Goal: Information Seeking & Learning: Learn about a topic

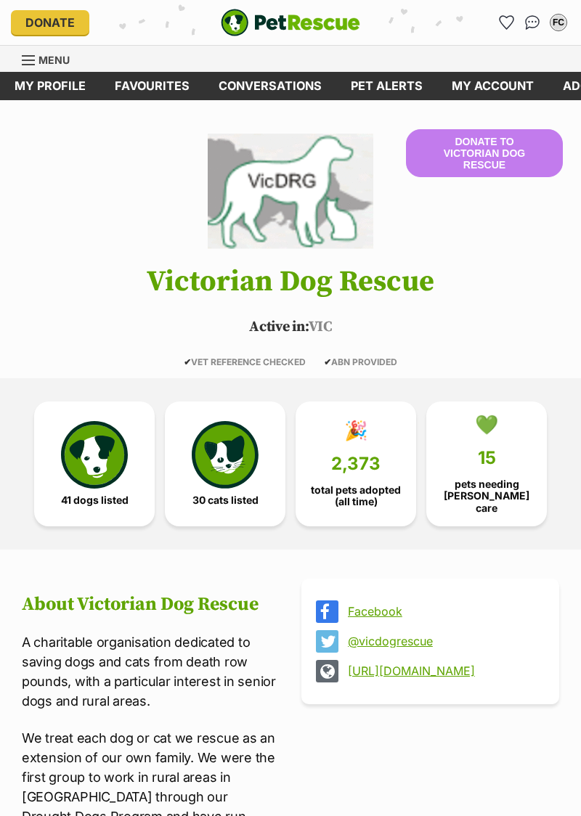
click at [30, 80] on link "My profile" at bounding box center [50, 86] width 100 height 28
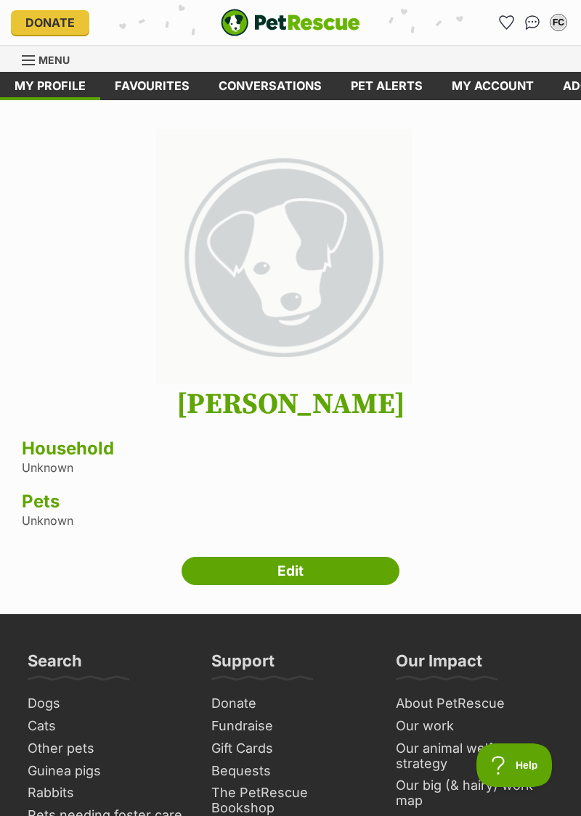
click at [472, 91] on link "My account" at bounding box center [492, 86] width 111 height 28
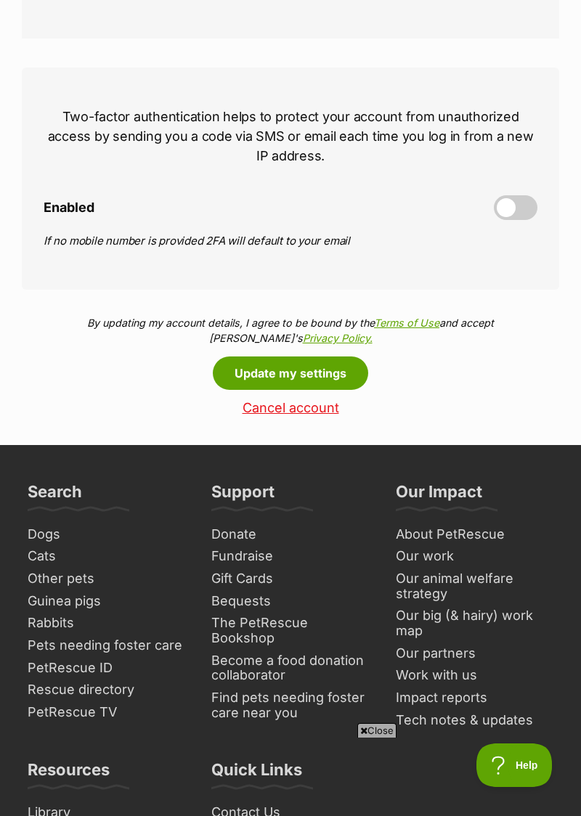
scroll to position [624, 0]
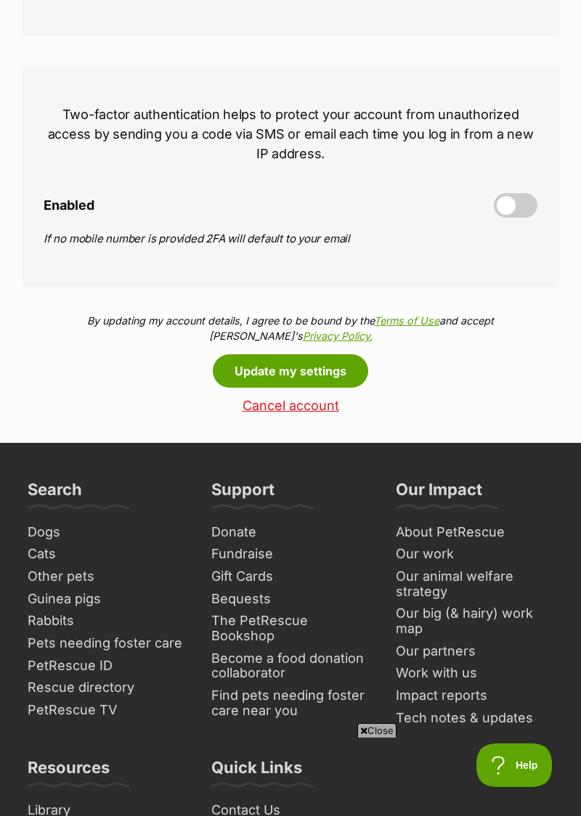
click at [37, 530] on link "Dogs" at bounding box center [106, 532] width 169 height 23
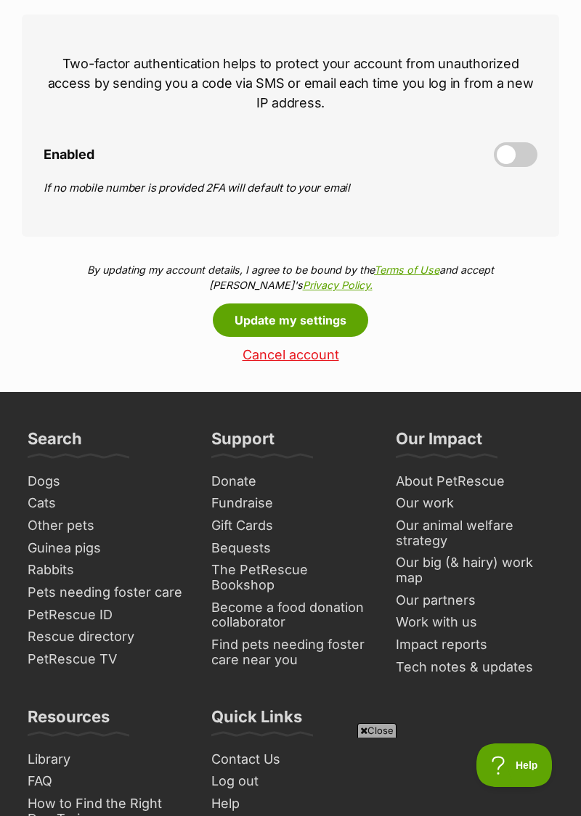
scroll to position [685, 0]
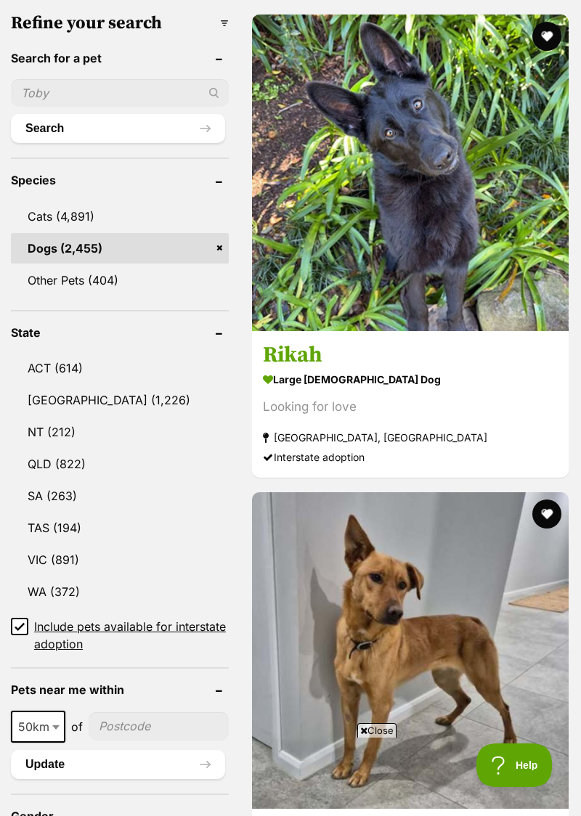
scroll to position [600, 0]
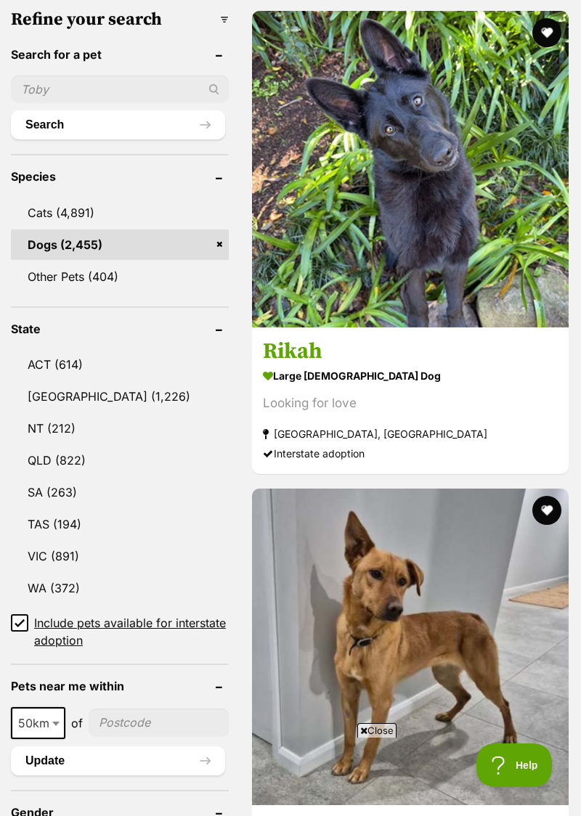
click at [45, 560] on link "VIC (891)" at bounding box center [120, 556] width 218 height 30
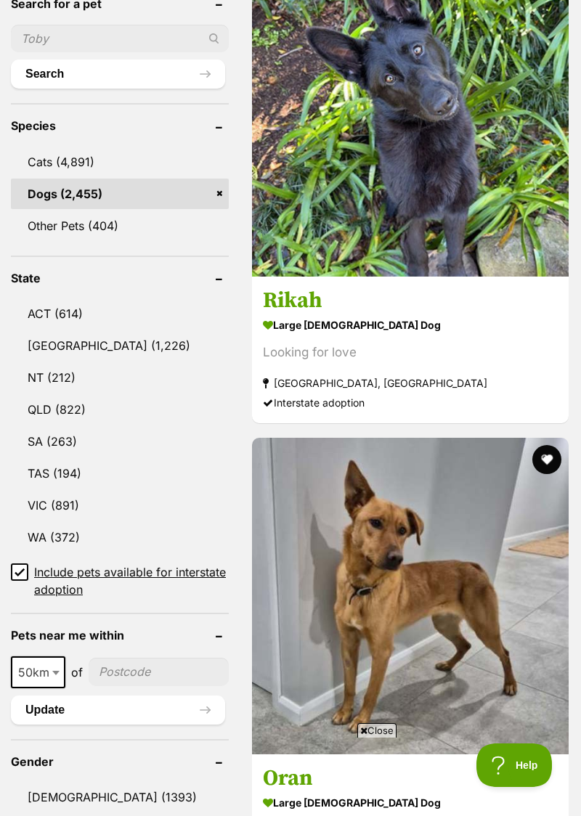
scroll to position [661, 0]
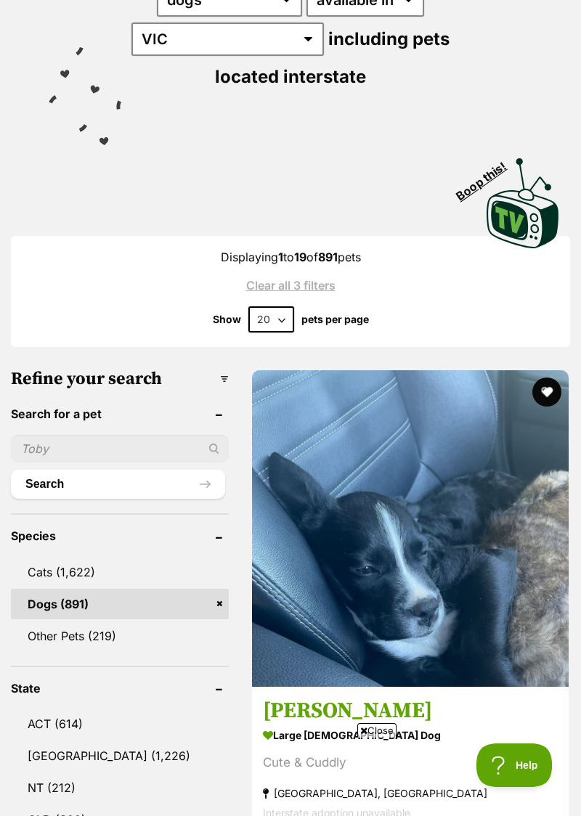
click at [306, 717] on h3 "Dee Reynolds" at bounding box center [410, 712] width 295 height 28
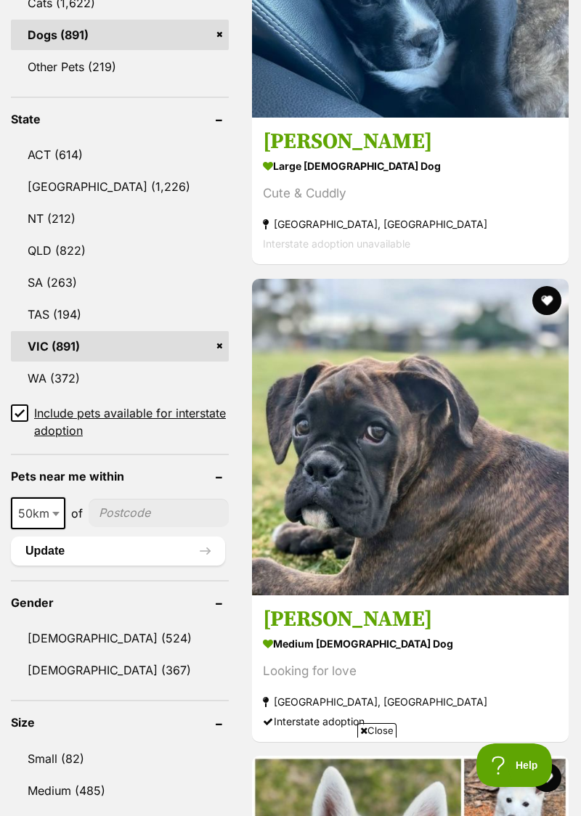
scroll to position [811, 0]
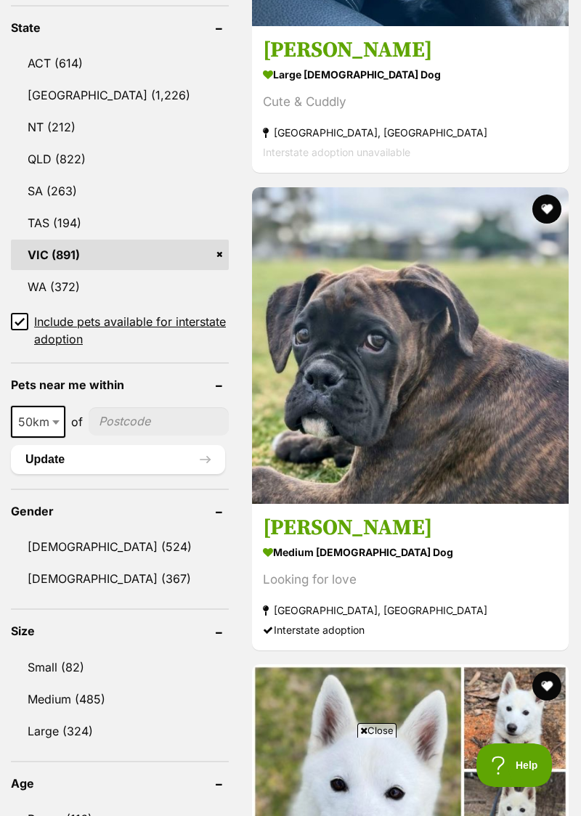
click at [44, 734] on link "Large (324)" at bounding box center [120, 731] width 218 height 30
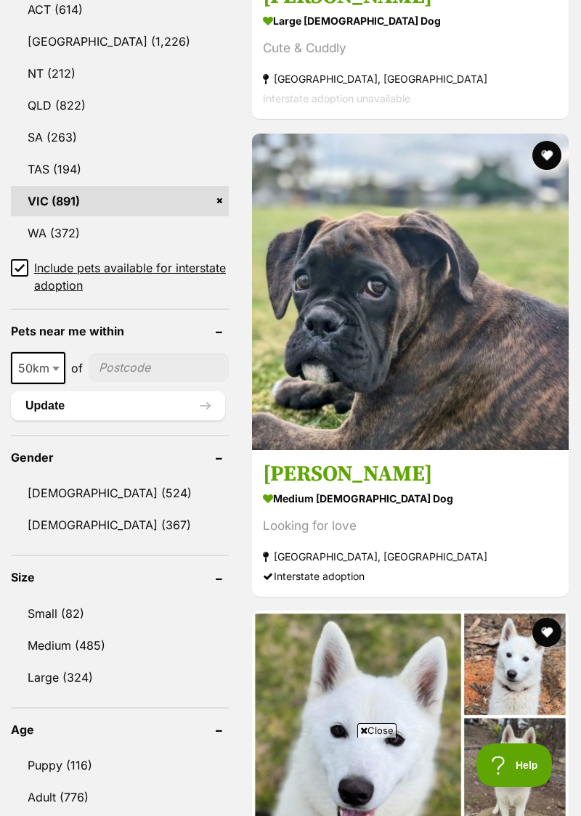
scroll to position [962, 0]
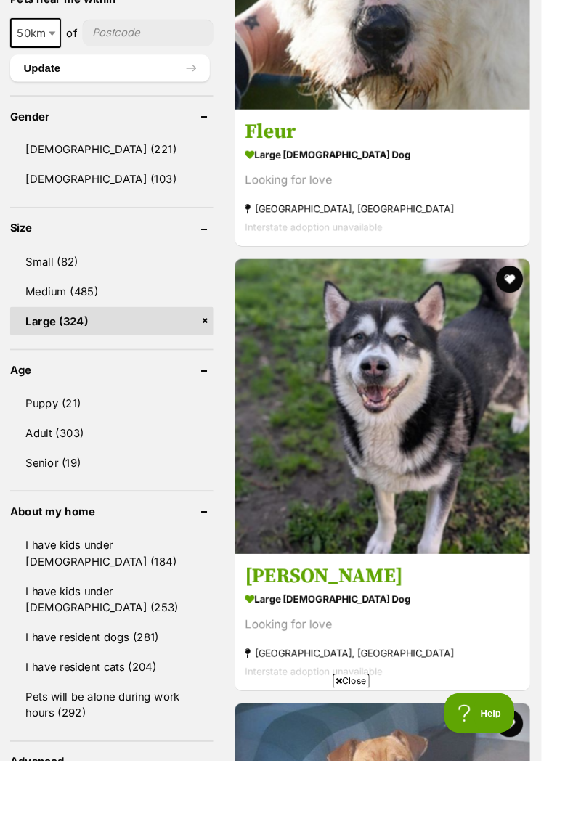
scroll to position [1288, 0]
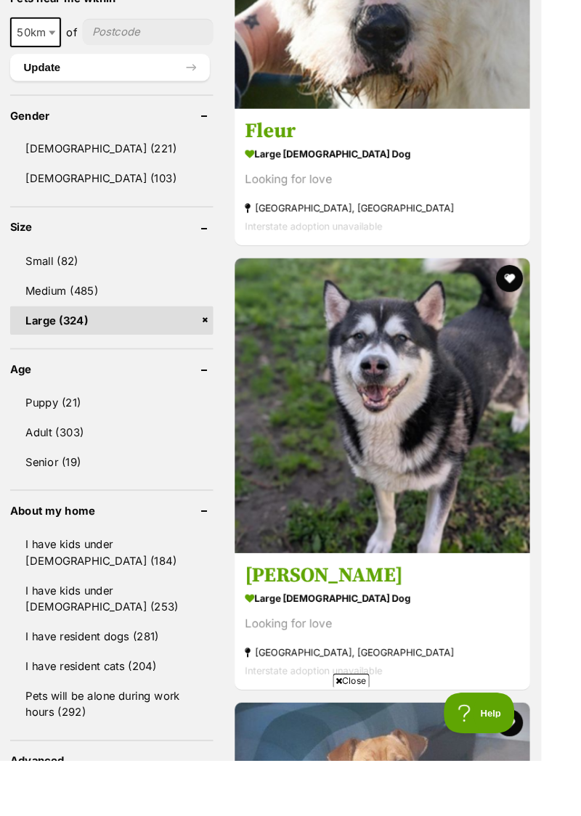
click at [28, 502] on link "Senior (19)" at bounding box center [120, 495] width 218 height 30
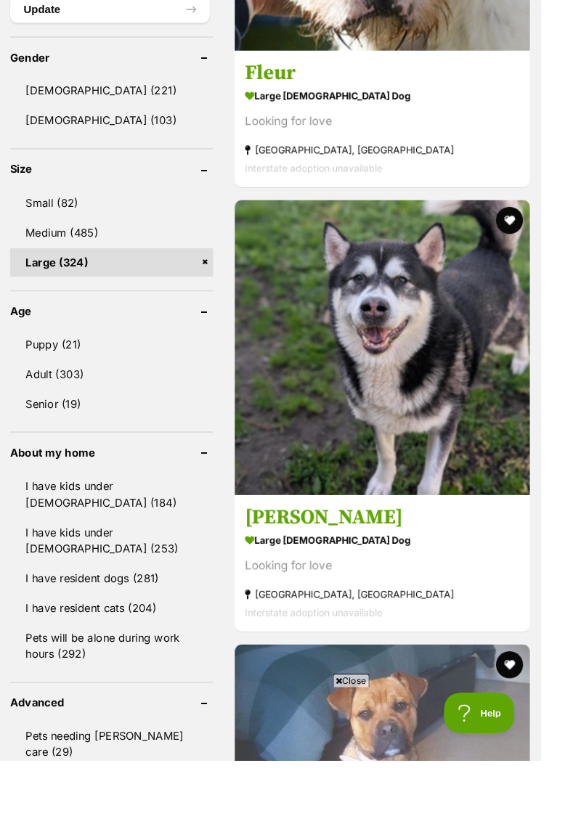
scroll to position [1354, 0]
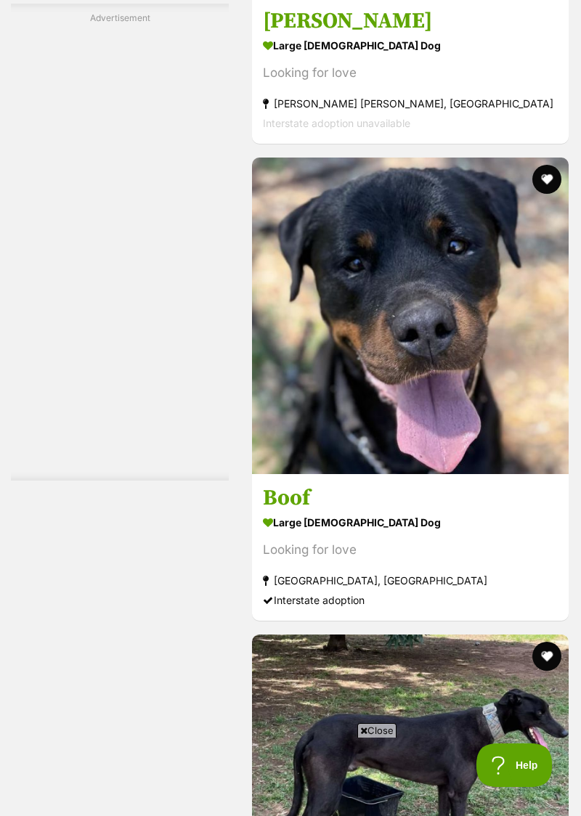
scroll to position [7510, 0]
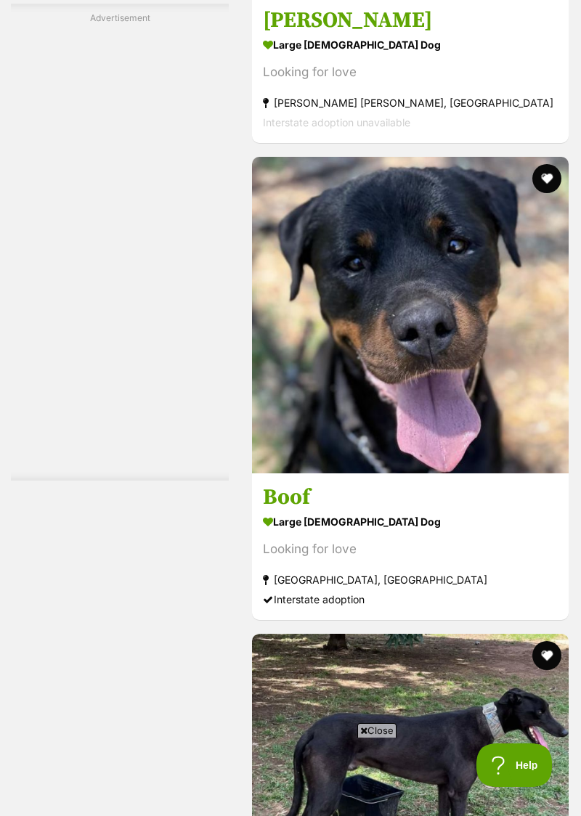
click at [277, 491] on h3 "Boof" at bounding box center [410, 497] width 295 height 28
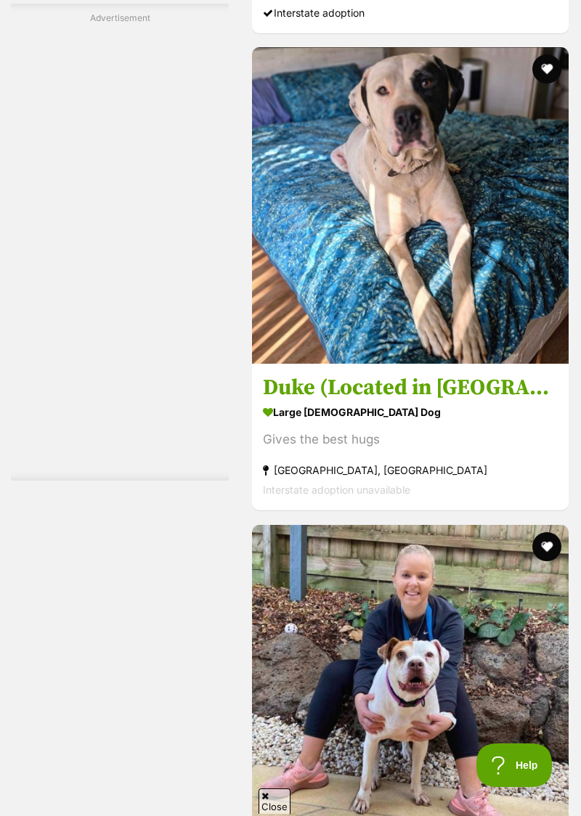
scroll to position [9052, 0]
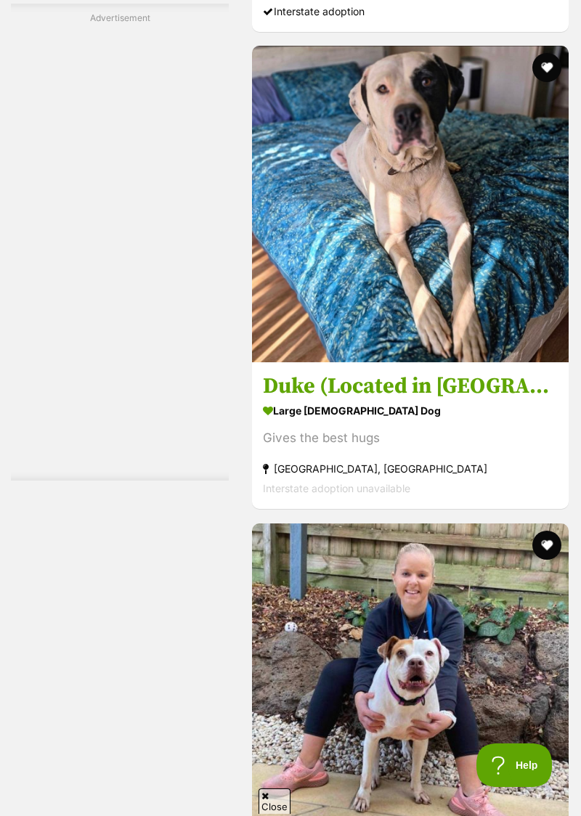
click at [341, 373] on h3 "Duke (Located in [GEOGRAPHIC_DATA])" at bounding box center [410, 387] width 295 height 28
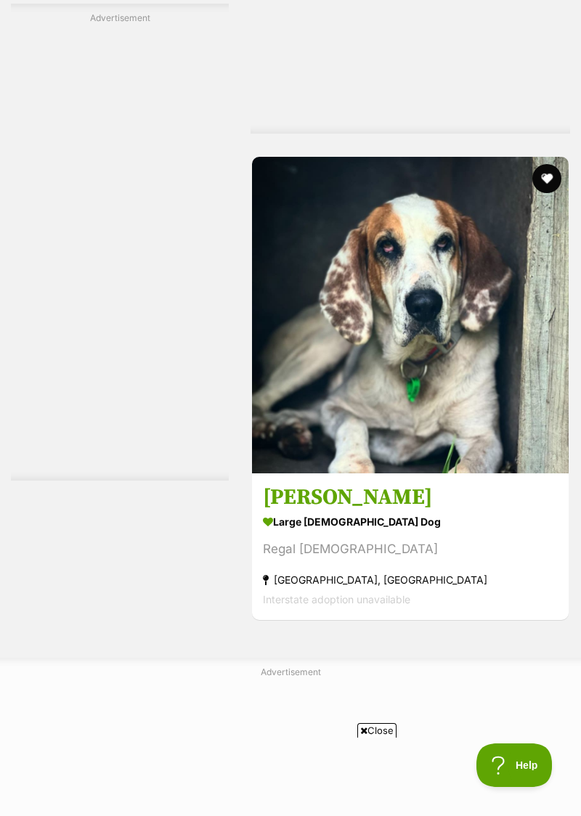
scroll to position [10404, 0]
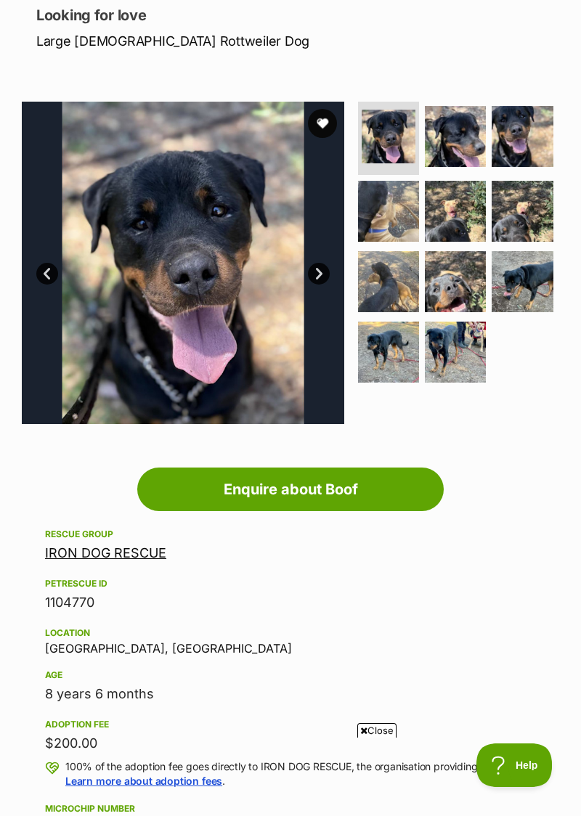
click at [444, 351] on img at bounding box center [455, 352] width 61 height 61
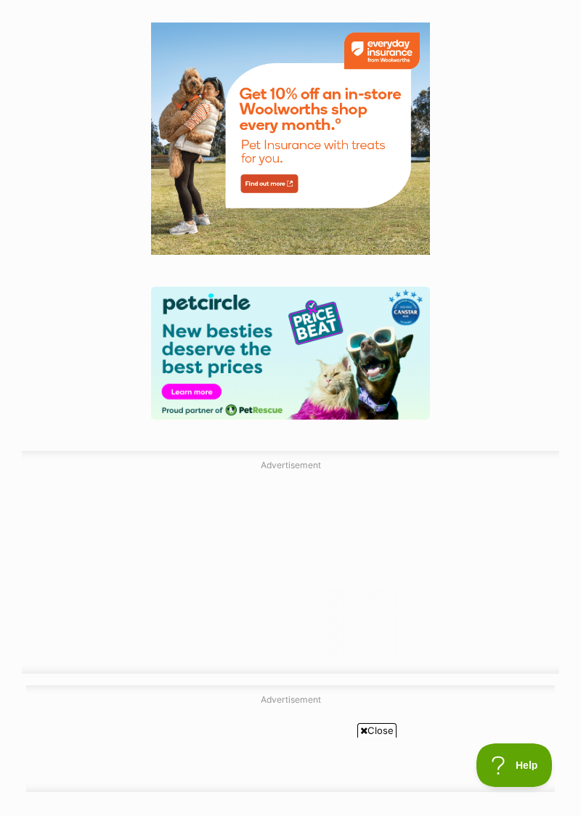
scroll to position [2595, 0]
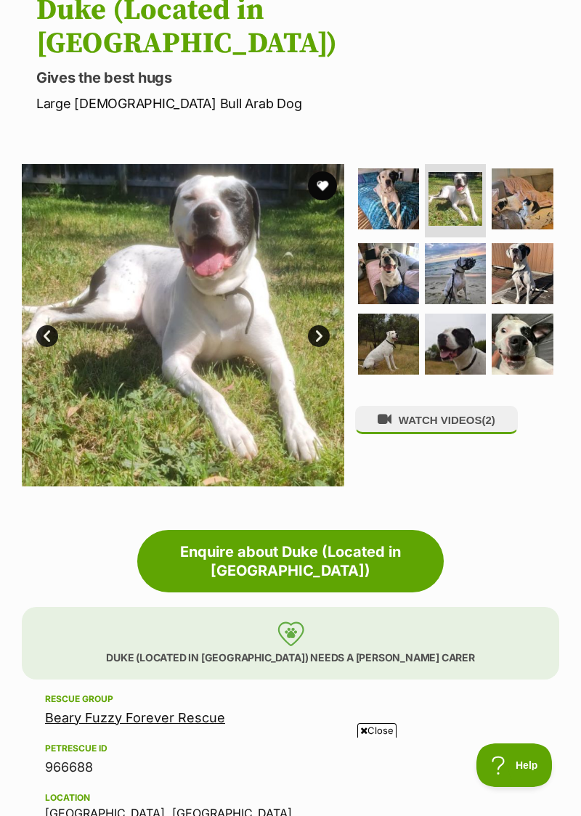
scroll to position [167, 0]
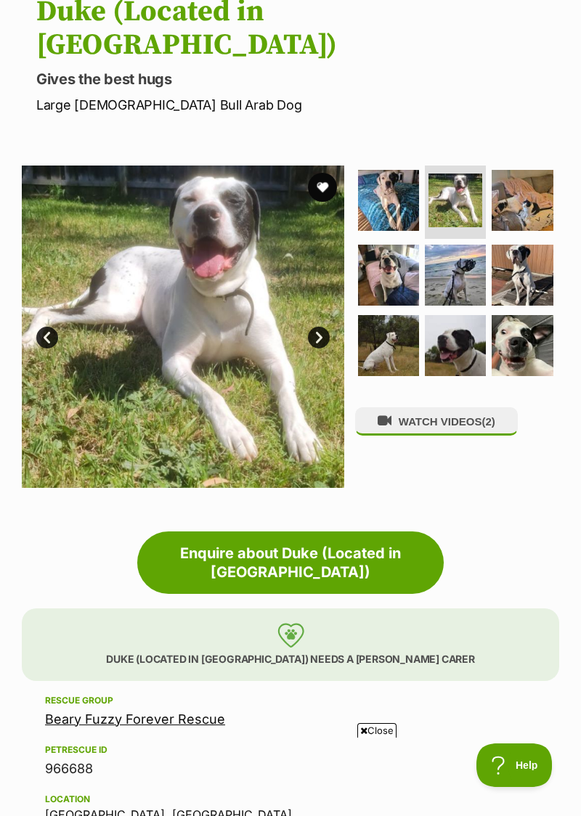
click at [437, 317] on img at bounding box center [455, 345] width 61 height 61
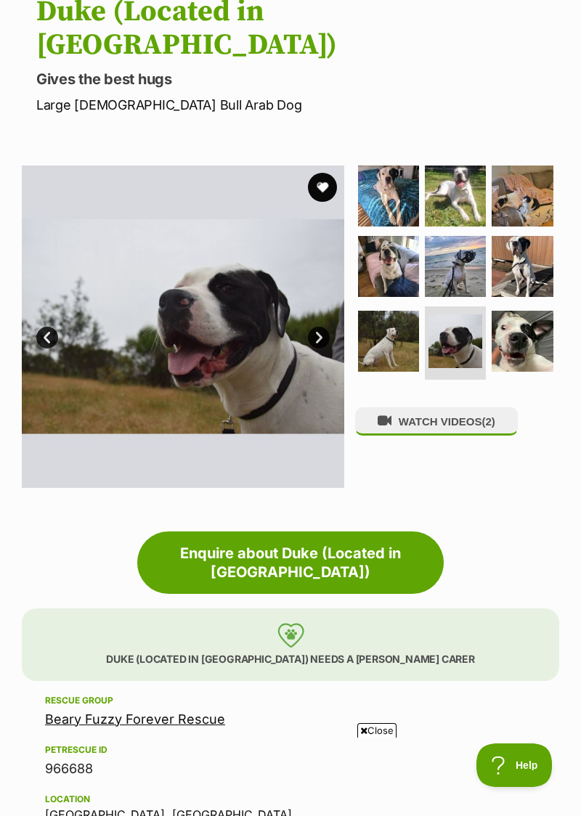
scroll to position [0, 0]
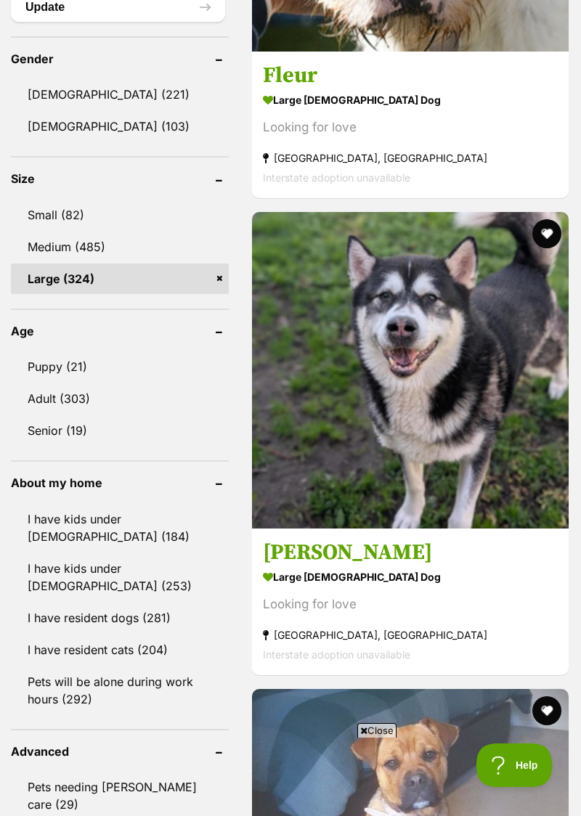
click at [48, 390] on link "Adult (303)" at bounding box center [120, 398] width 218 height 30
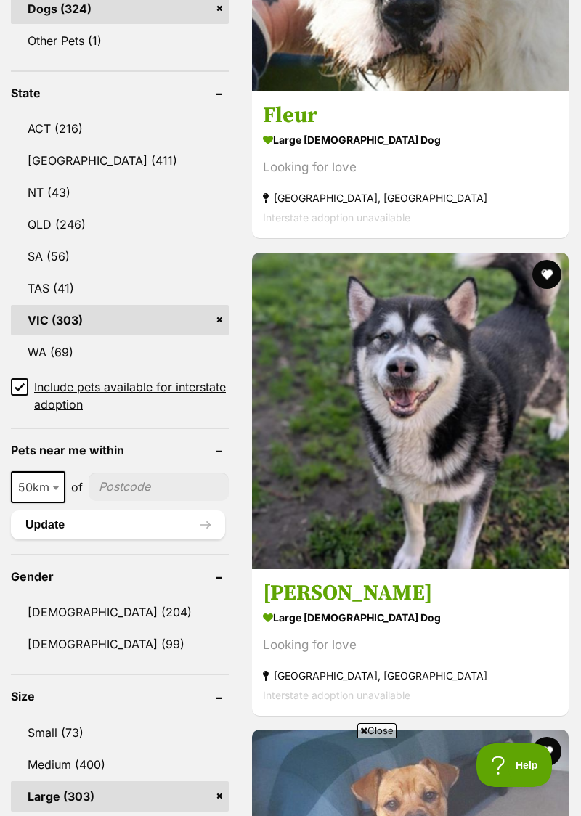
scroll to position [837, 0]
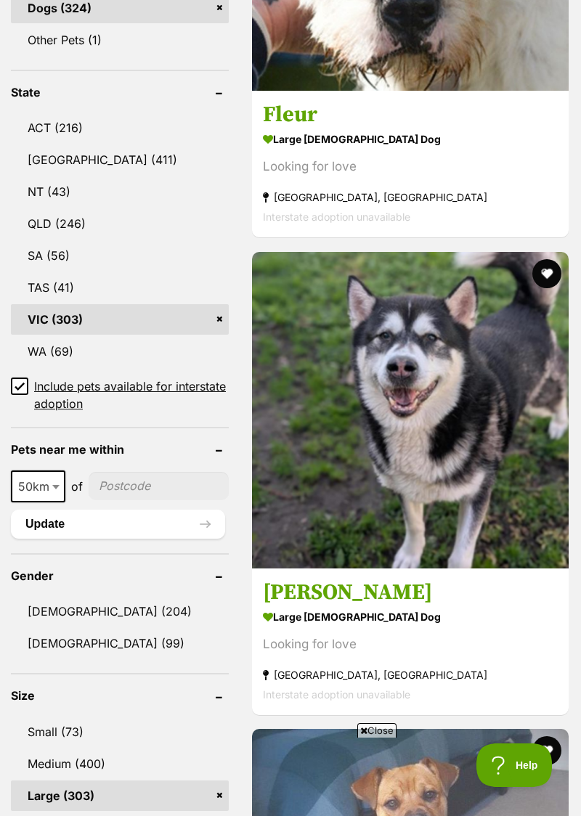
click at [42, 647] on link "[DEMOGRAPHIC_DATA] (99)" at bounding box center [120, 643] width 218 height 30
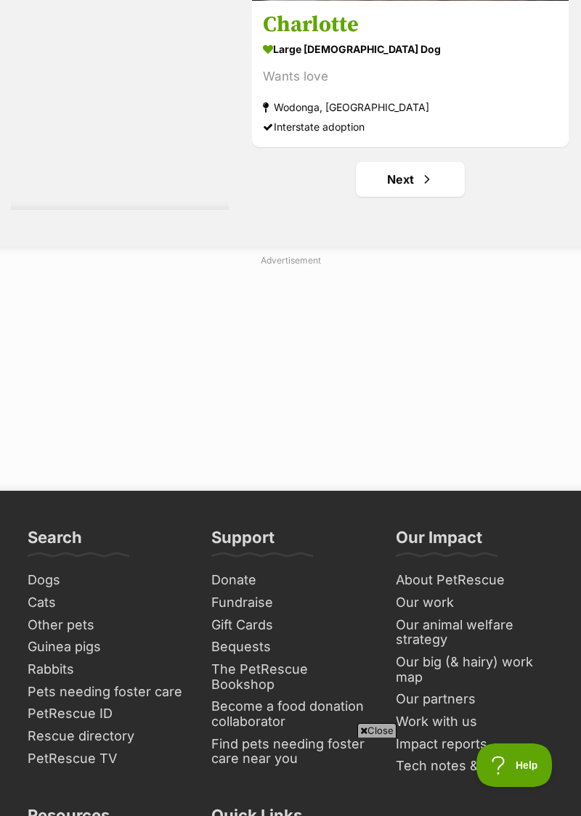
scroll to position [10923, 0]
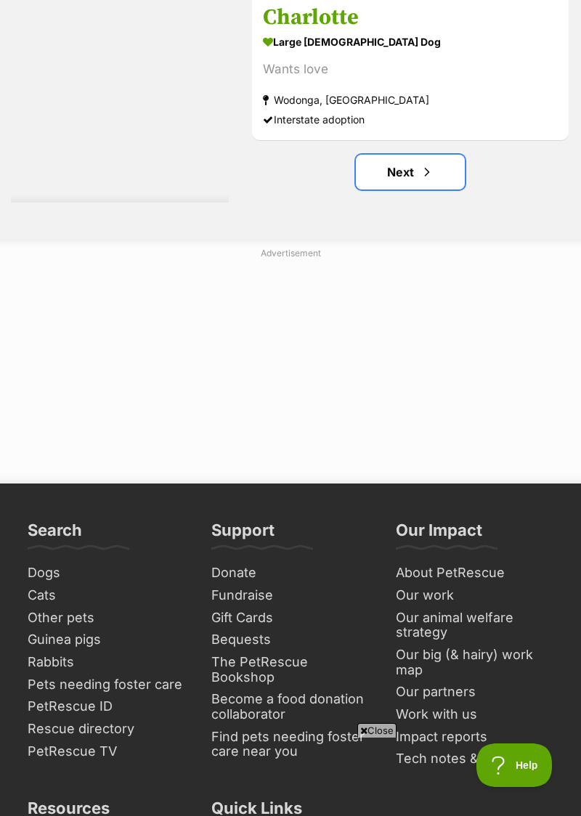
click at [396, 155] on link "Next" at bounding box center [410, 172] width 109 height 35
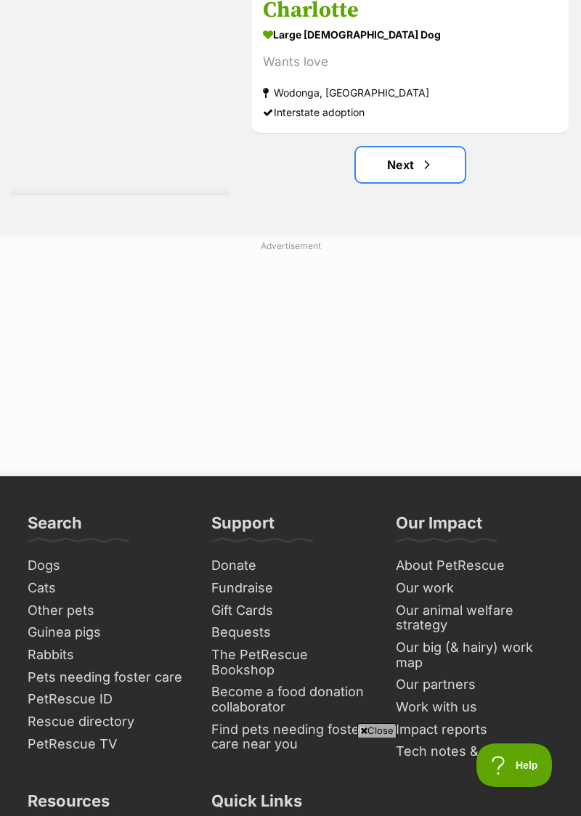
scroll to position [10984, 0]
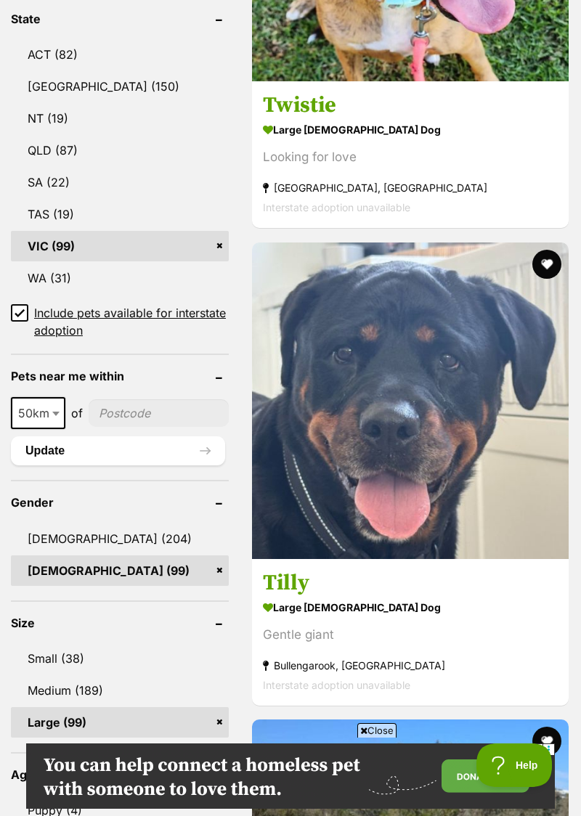
click at [300, 613] on strong "large female Dog" at bounding box center [410, 607] width 295 height 21
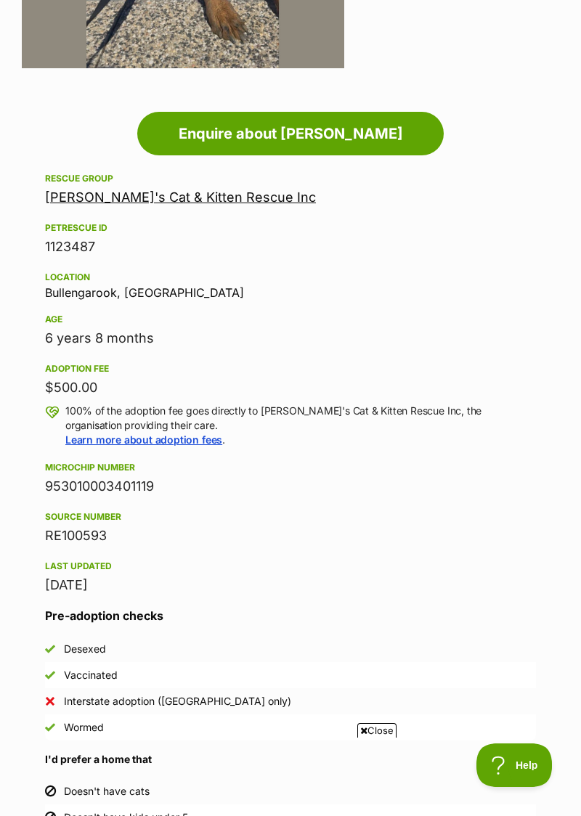
scroll to position [557, 0]
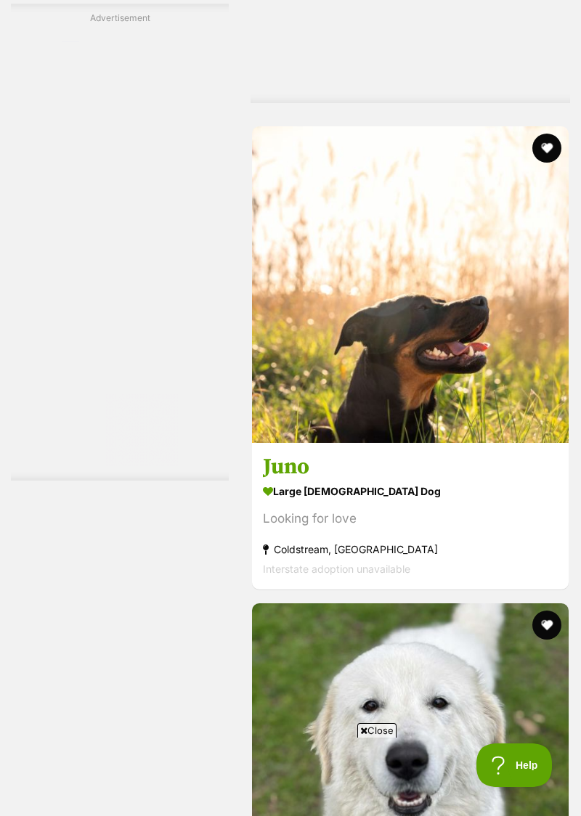
scroll to position [3640, 0]
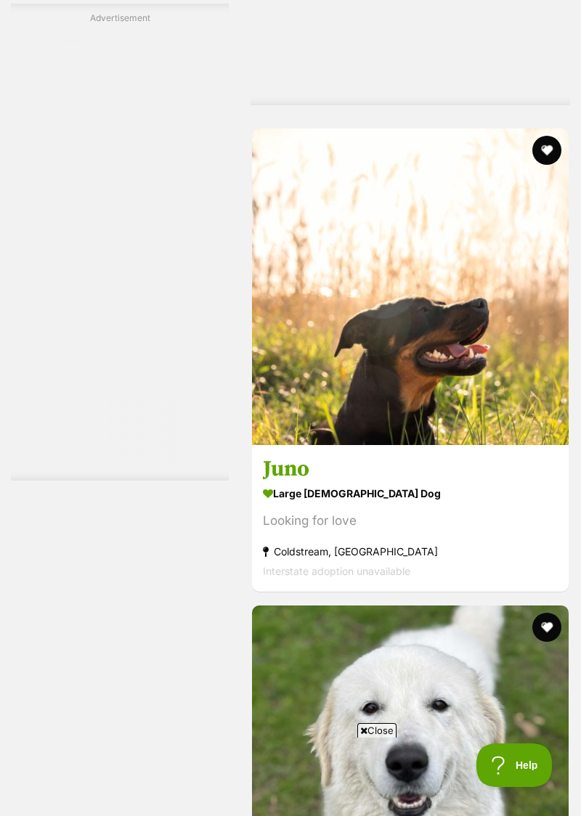
click at [293, 480] on h3 "Juno" at bounding box center [410, 469] width 295 height 28
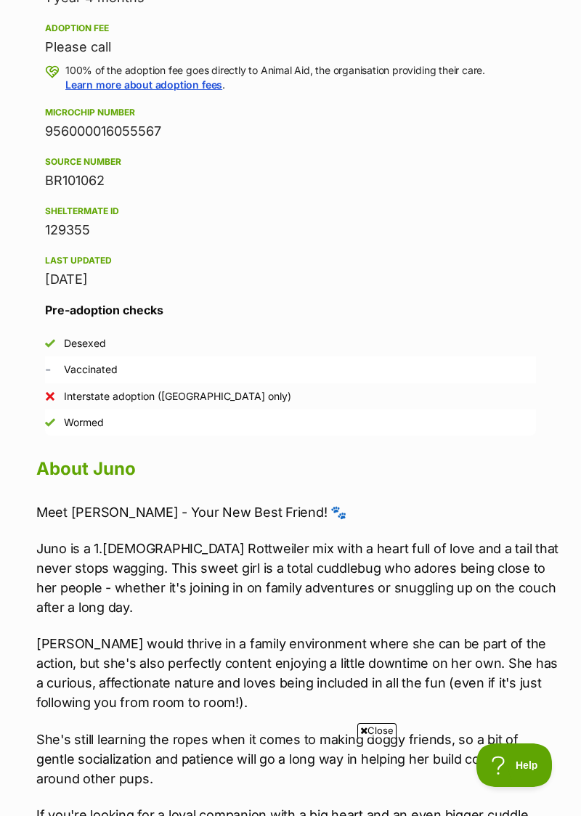
scroll to position [896, 0]
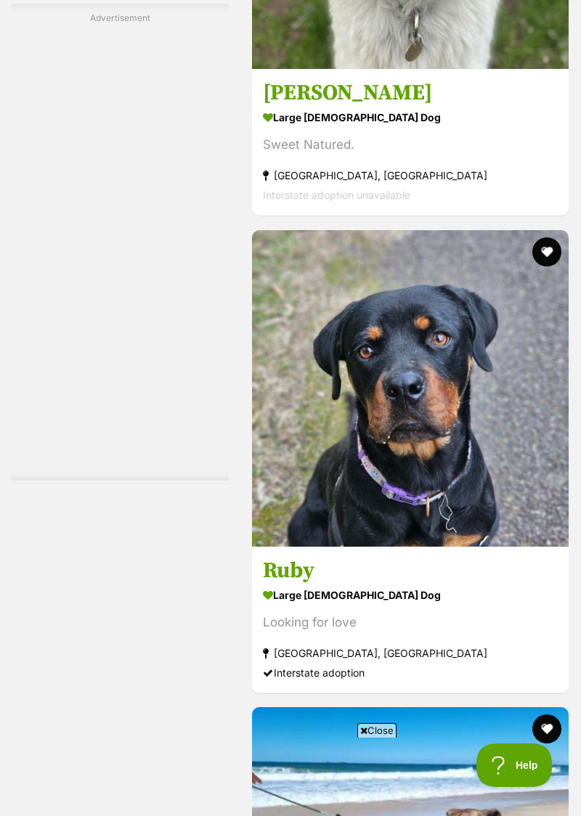
click at [296, 596] on strong "large [DEMOGRAPHIC_DATA] Dog" at bounding box center [410, 594] width 295 height 21
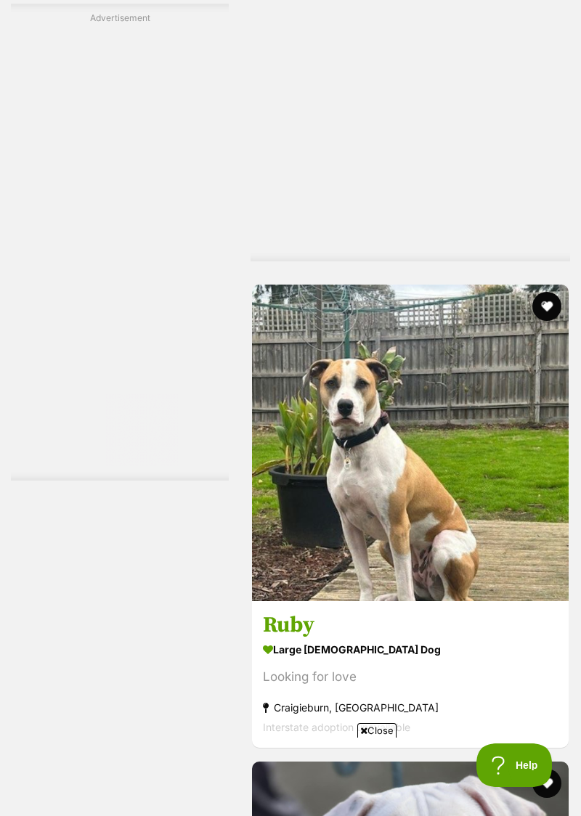
scroll to position [9693, 0]
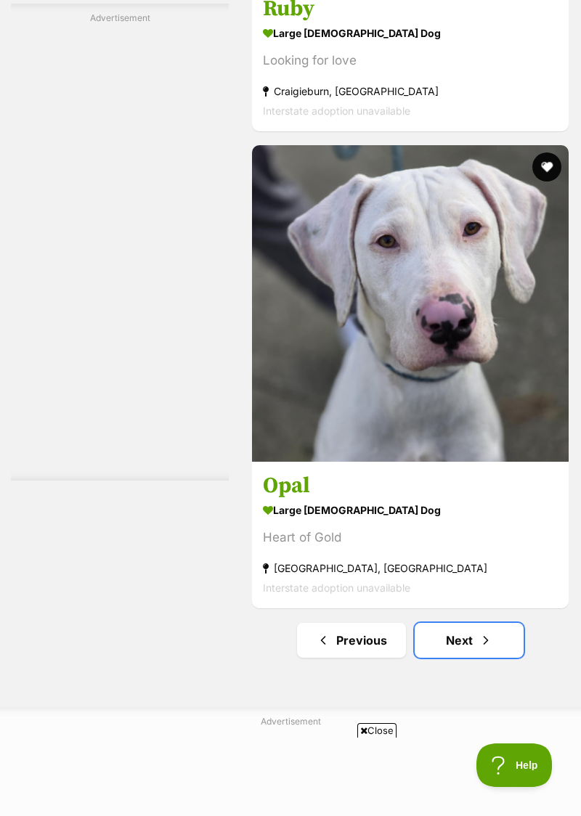
click at [466, 640] on link "Next" at bounding box center [468, 640] width 109 height 35
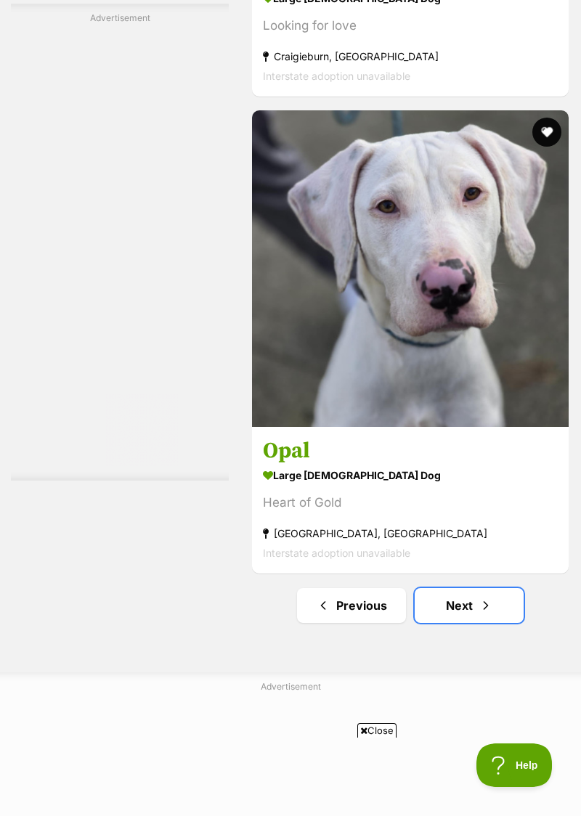
scroll to position [10370, 0]
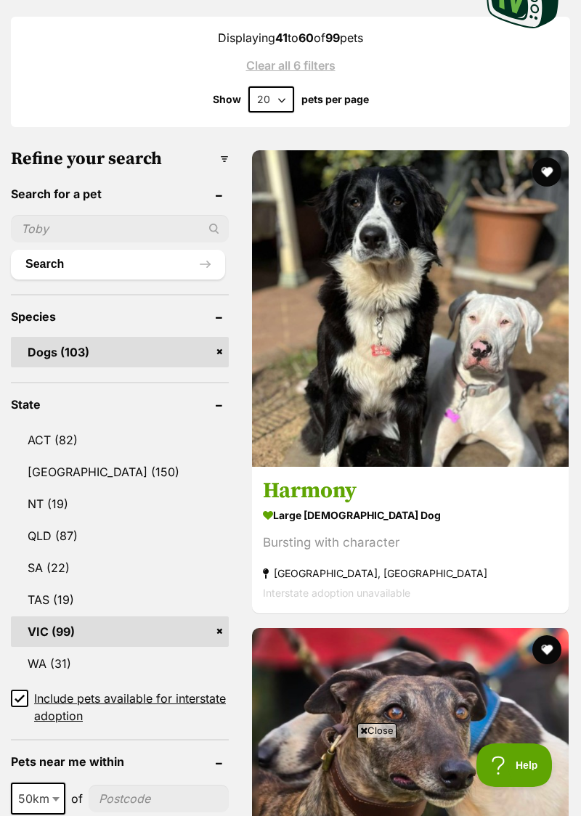
click at [293, 502] on h3 "Harmony" at bounding box center [410, 492] width 295 height 28
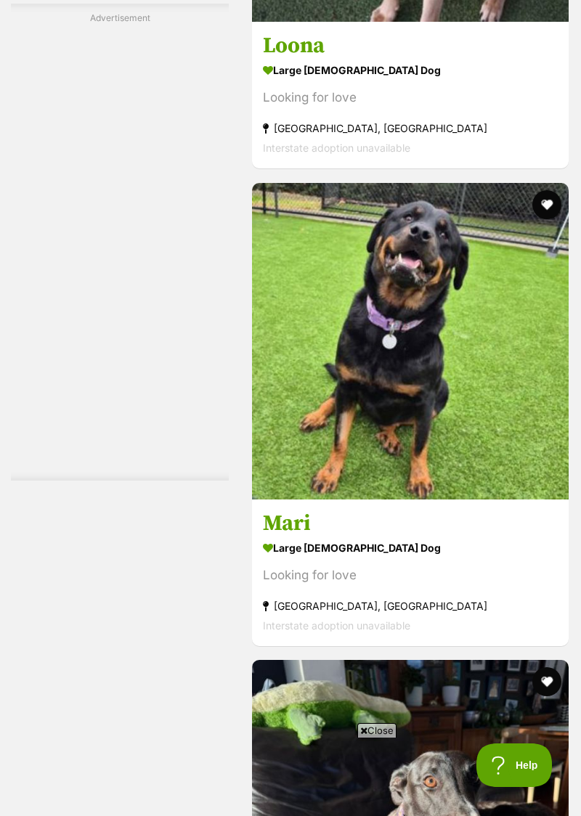
scroll to position [7088, 0]
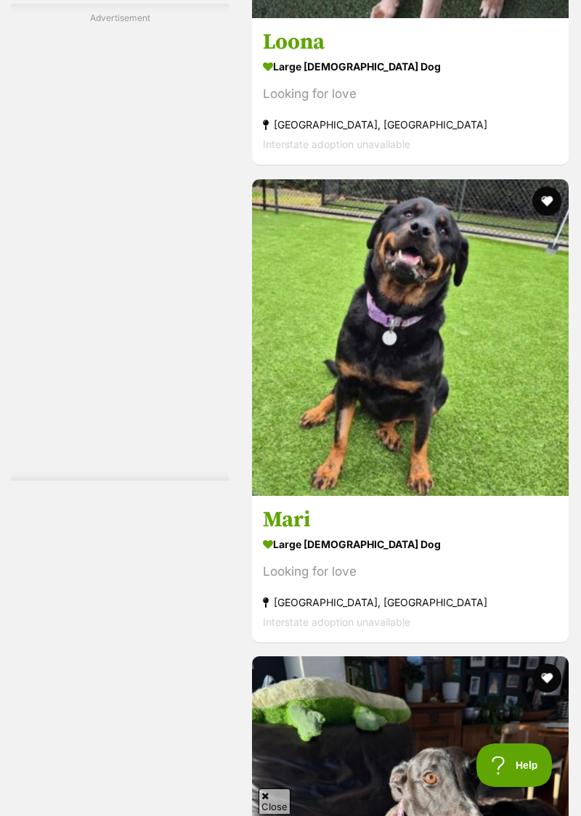
click at [287, 529] on h3 "Mari" at bounding box center [410, 520] width 295 height 28
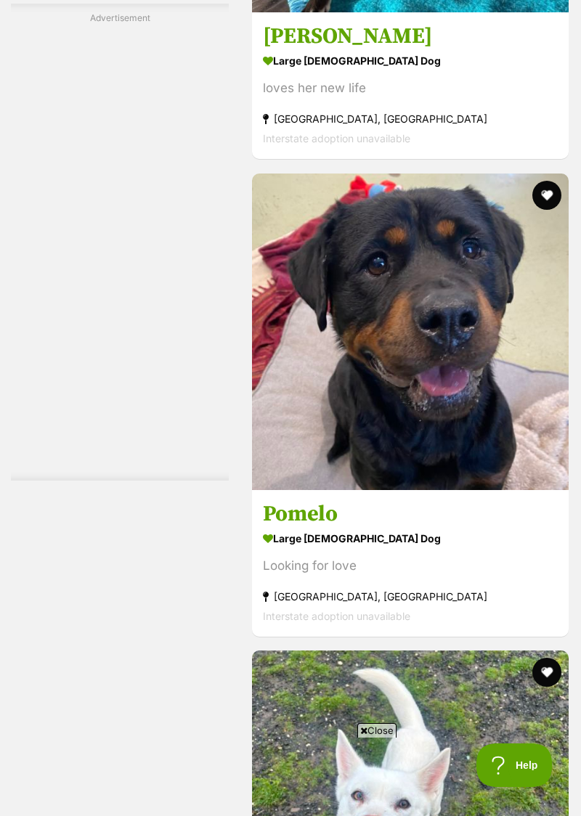
scroll to position [8046, 0]
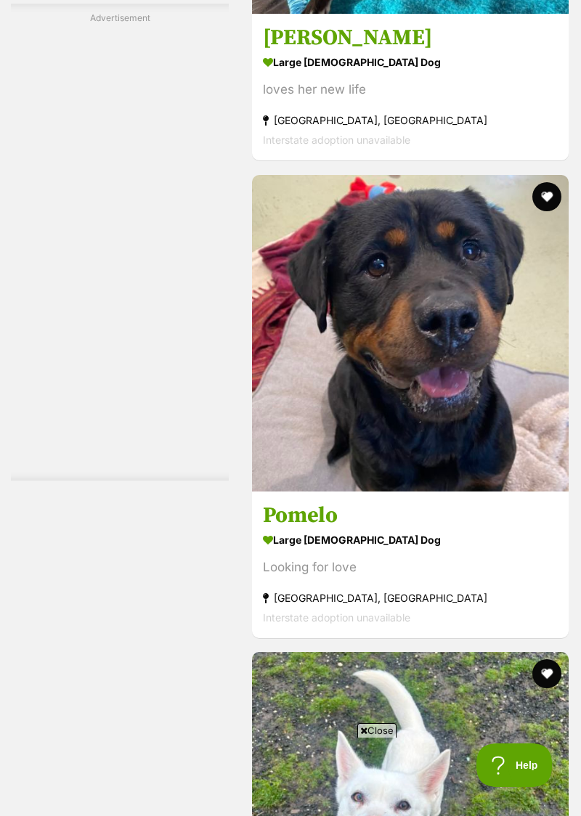
click at [306, 533] on strong "large female Dog" at bounding box center [410, 539] width 295 height 21
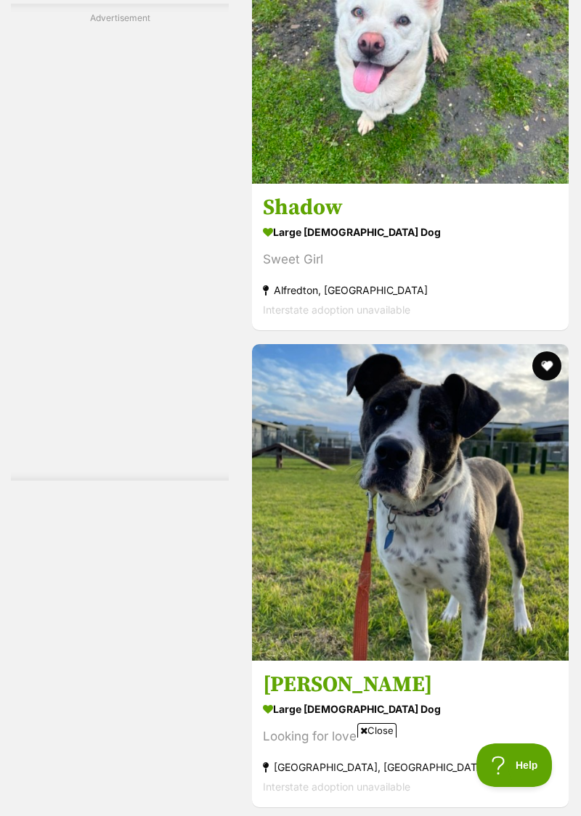
scroll to position [8832, 0]
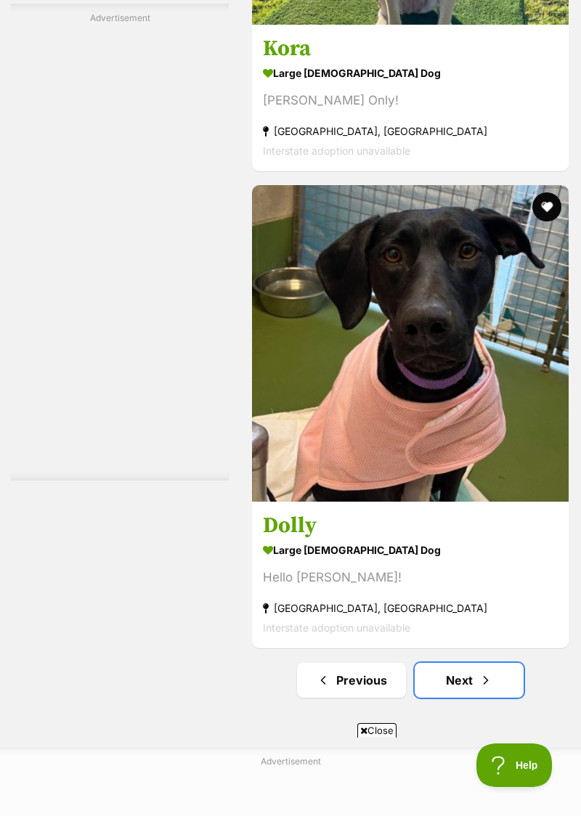
click at [457, 682] on link "Next" at bounding box center [468, 680] width 109 height 35
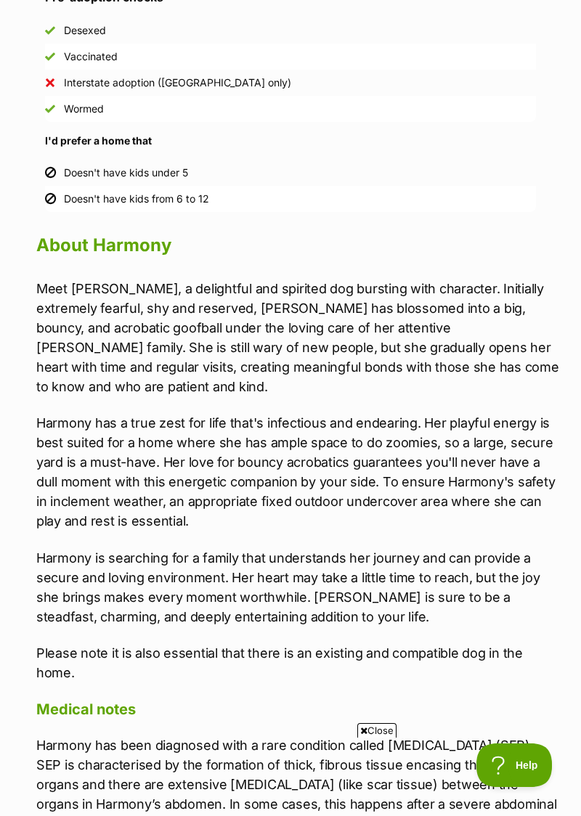
scroll to position [1173, 0]
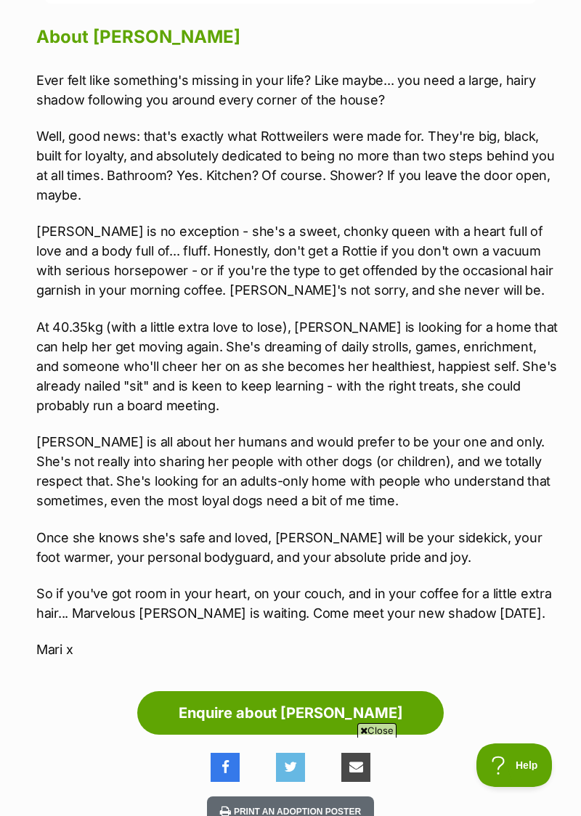
scroll to position [1353, 0]
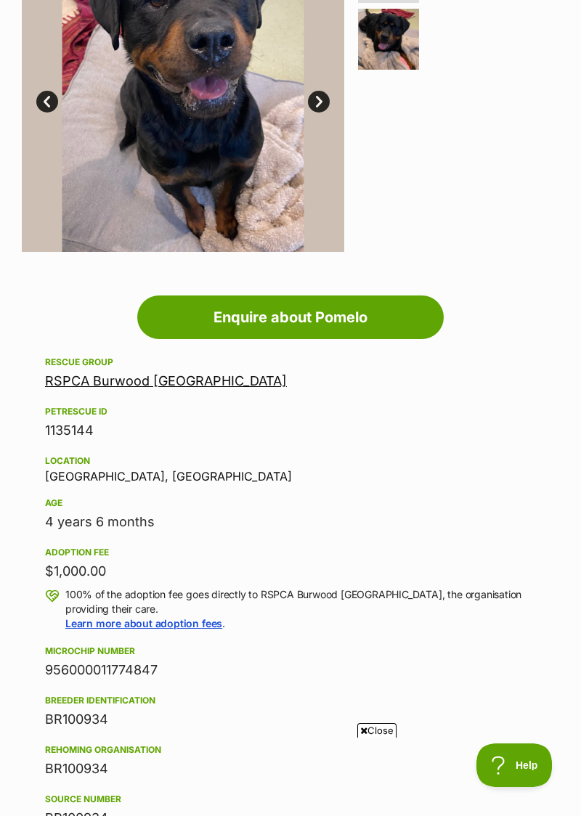
click at [508, 815] on div "Close" at bounding box center [290, 776] width 528 height 80
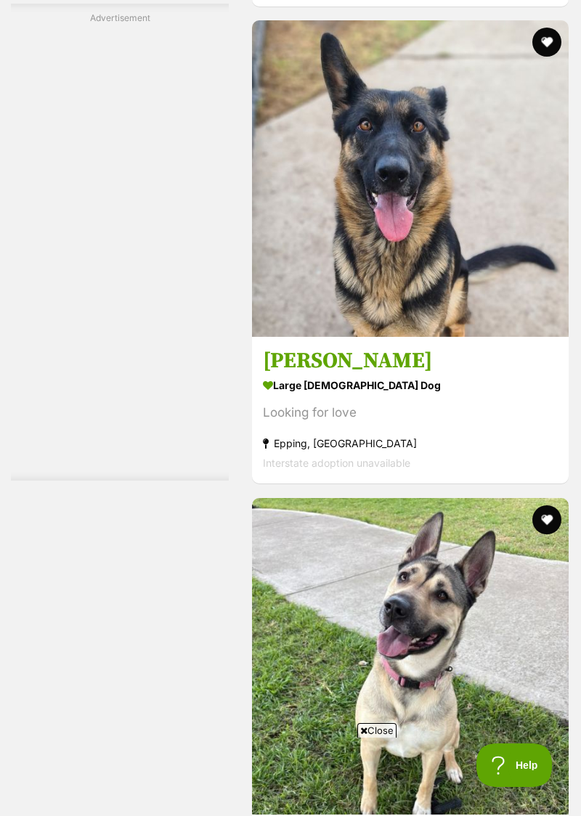
scroll to position [5658, 0]
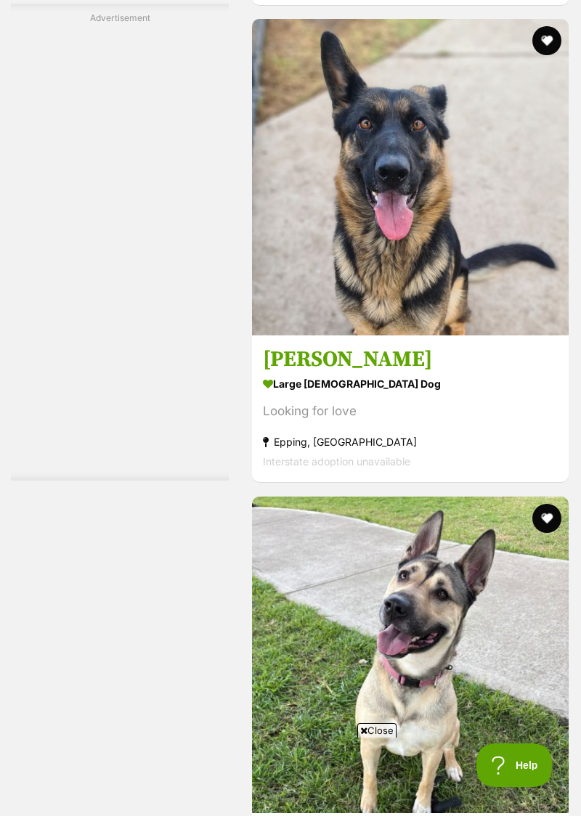
click at [291, 367] on h3 "[PERSON_NAME]" at bounding box center [410, 360] width 295 height 28
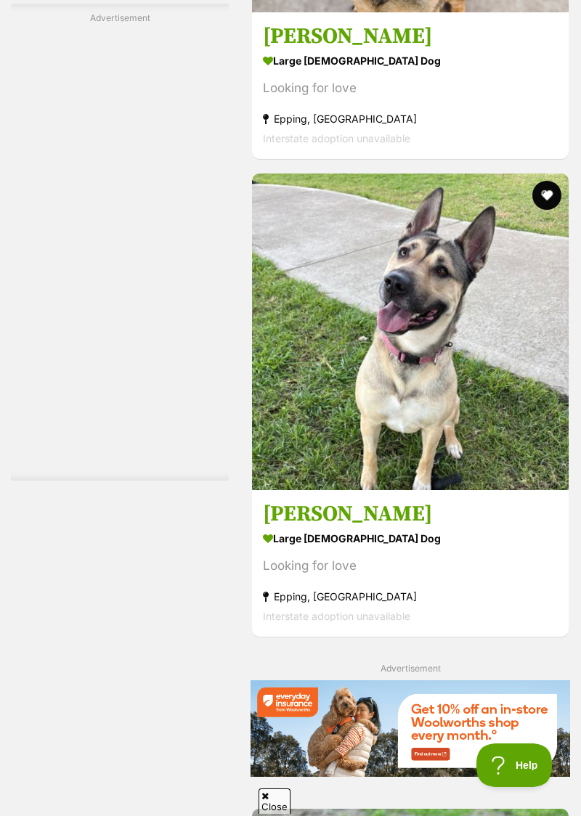
scroll to position [5982, 0]
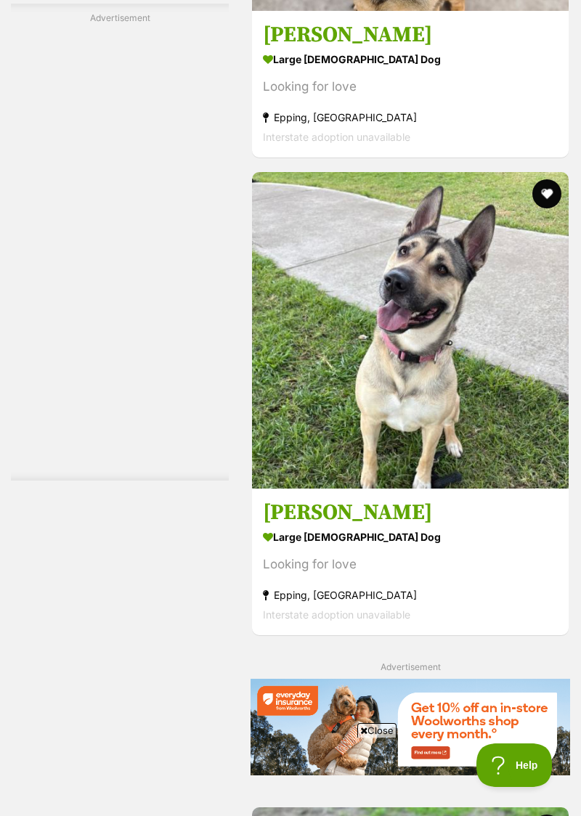
click at [311, 523] on h3 "Shontae" at bounding box center [410, 513] width 295 height 28
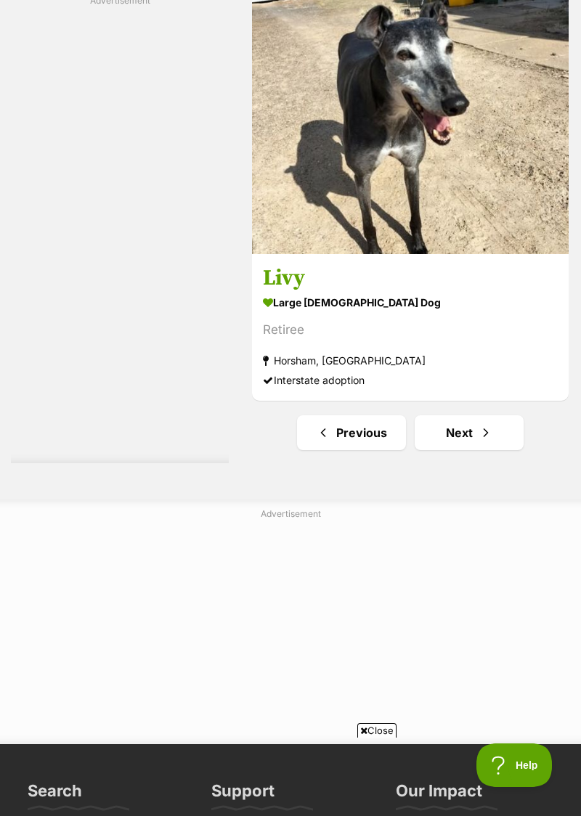
scroll to position [10704, 0]
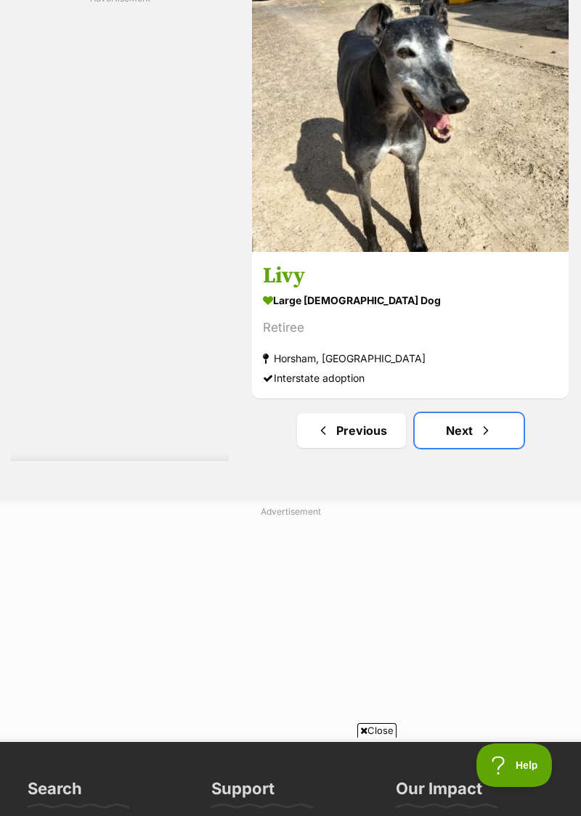
click at [446, 422] on link "Next" at bounding box center [468, 430] width 109 height 35
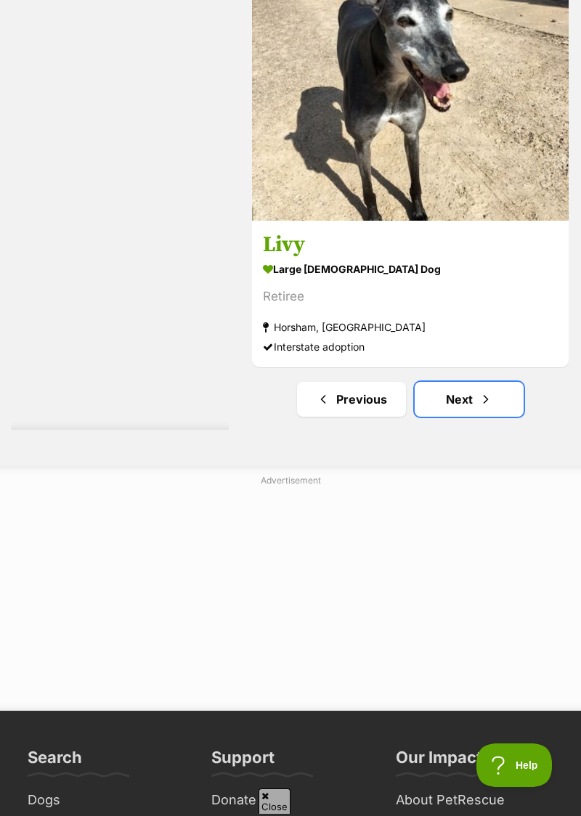
scroll to position [10764, 0]
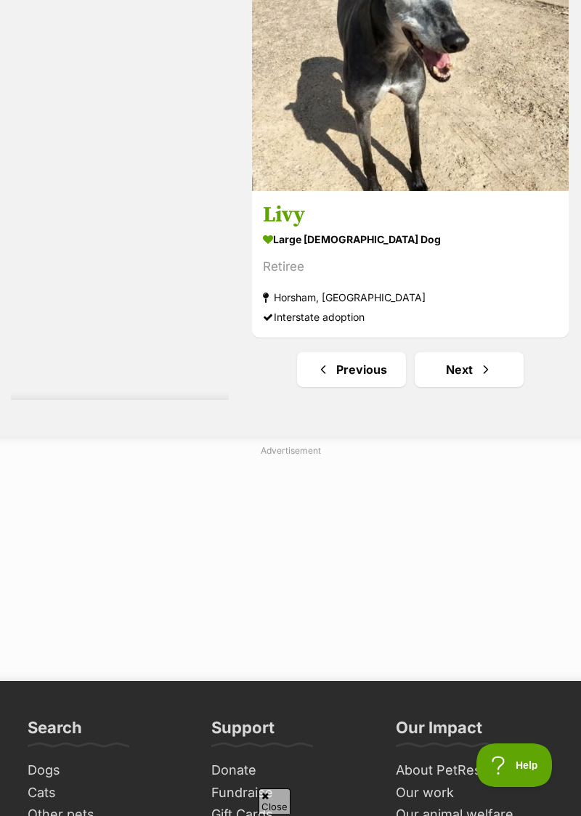
click at [510, 813] on link "Our animal welfare strategy" at bounding box center [474, 821] width 169 height 37
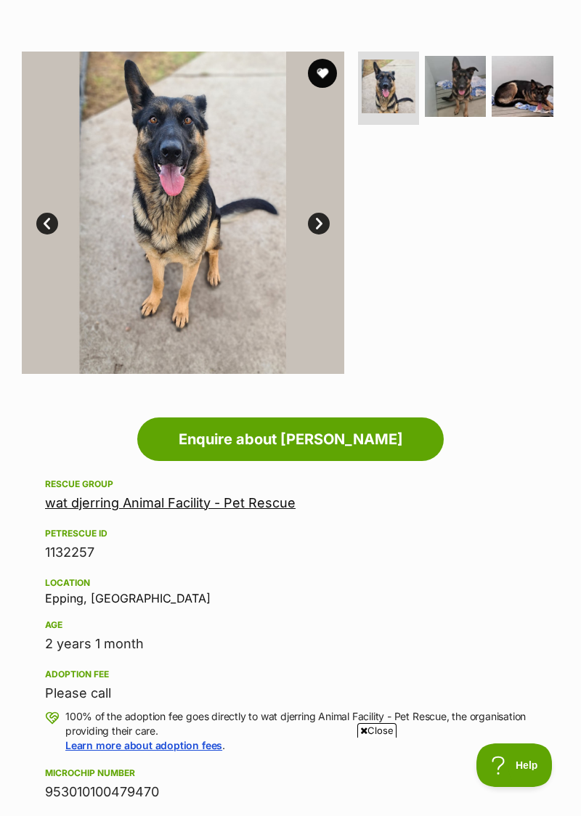
scroll to position [242, 0]
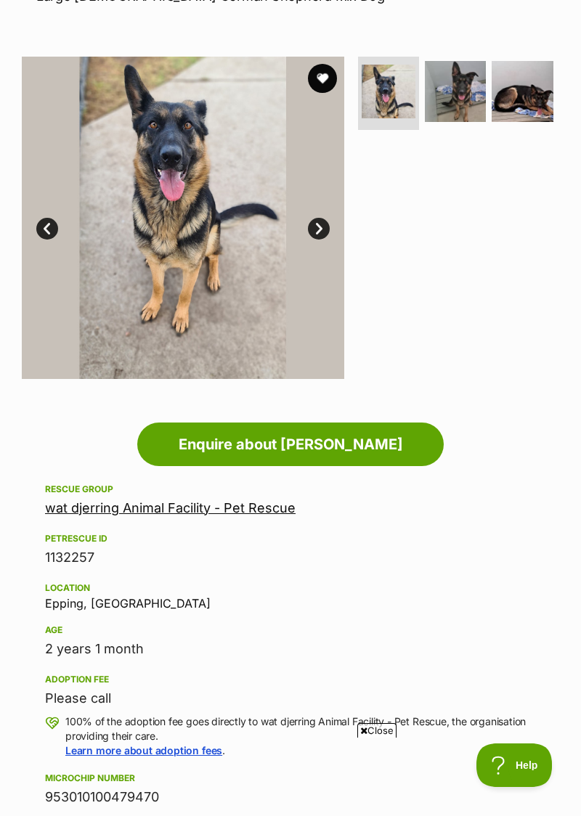
click at [449, 84] on img at bounding box center [455, 91] width 61 height 61
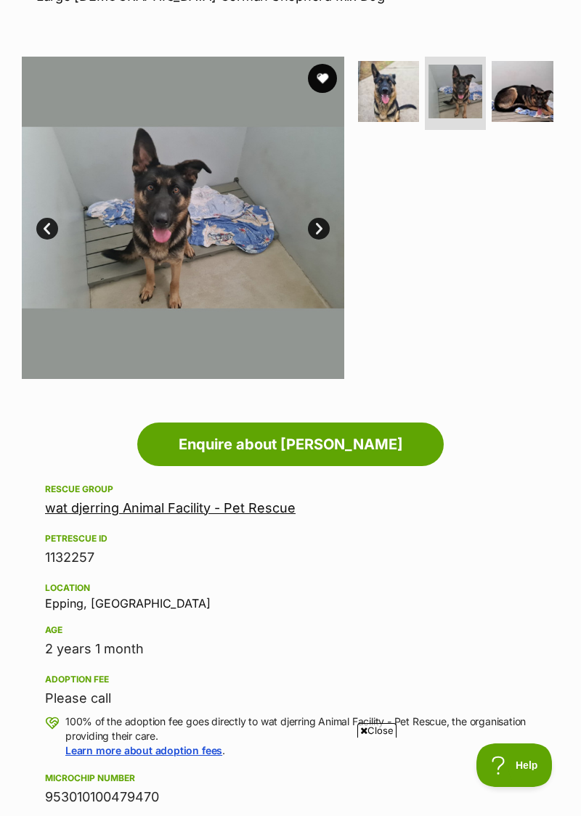
click at [513, 102] on img at bounding box center [521, 91] width 61 height 61
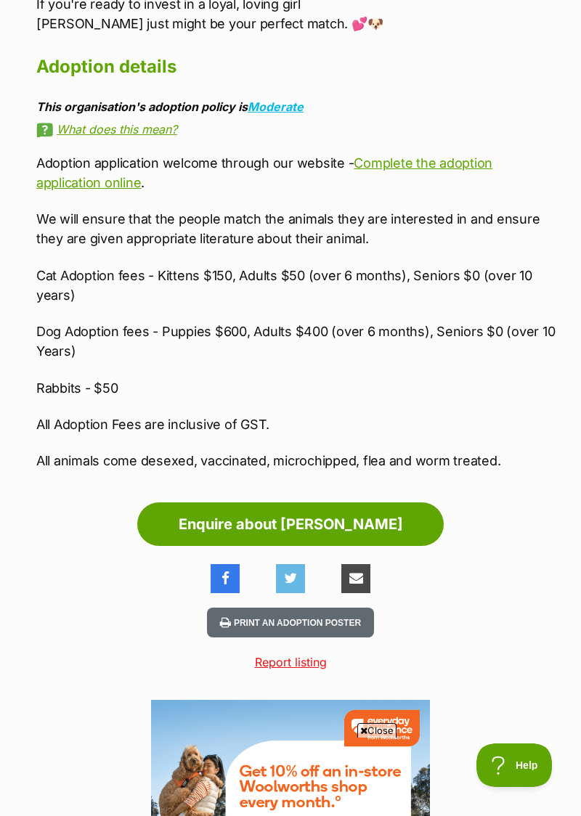
scroll to position [1803, 0]
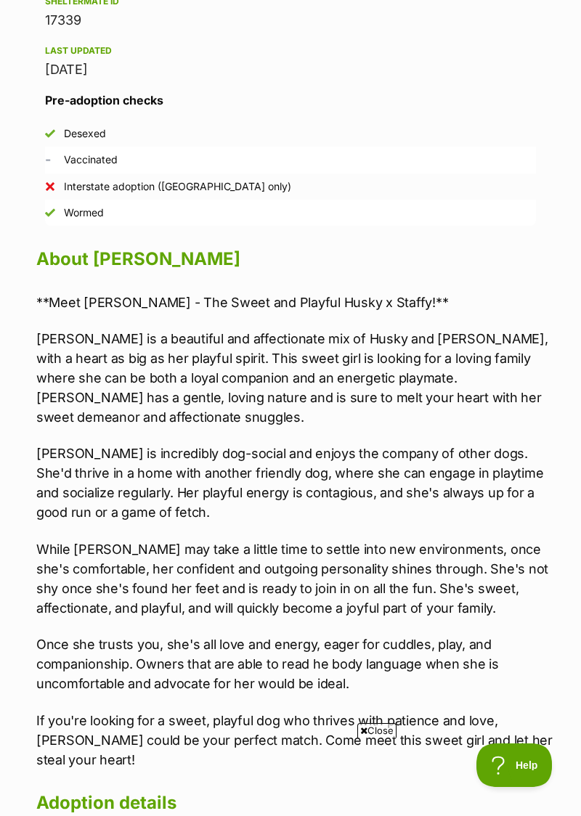
scroll to position [1222, 0]
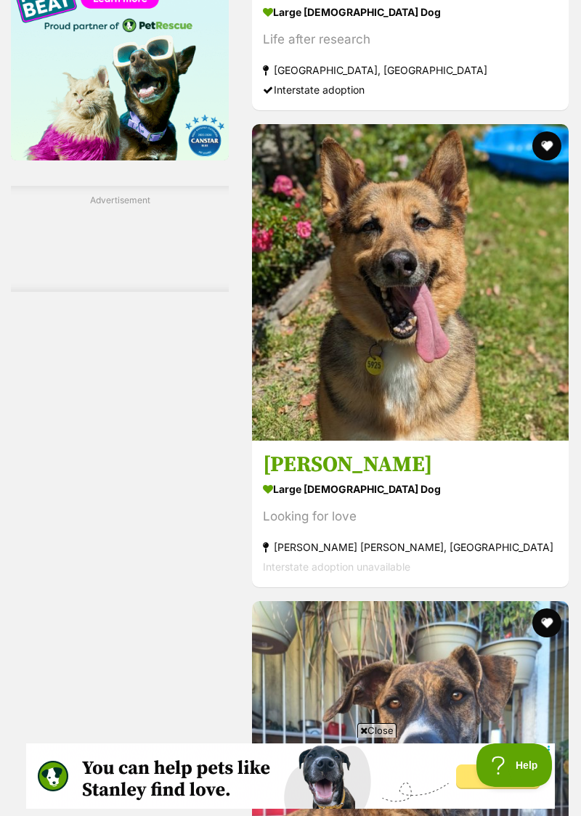
scroll to position [2436, 0]
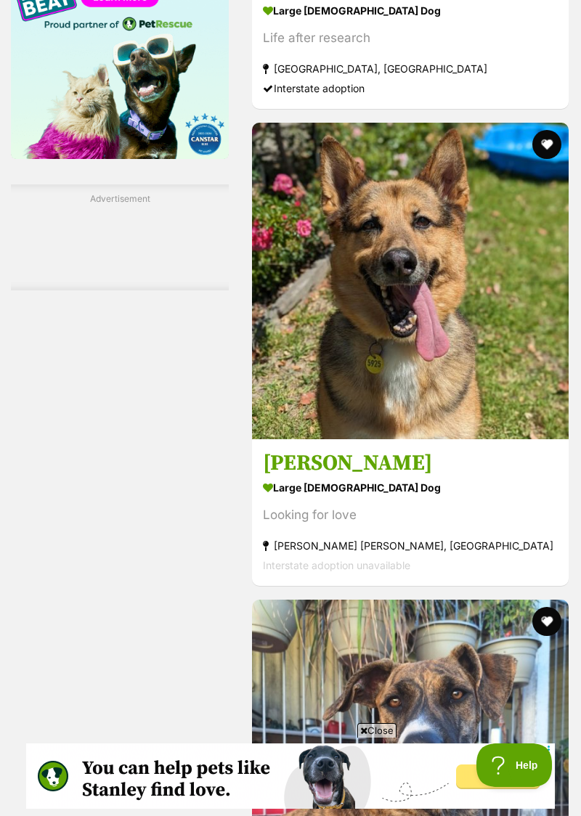
click at [297, 473] on h3 "Archer" at bounding box center [410, 463] width 295 height 28
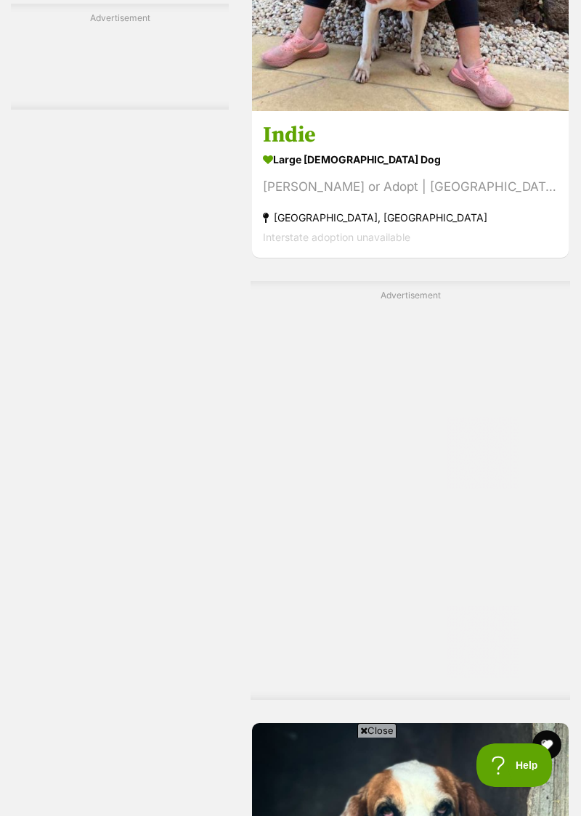
scroll to position [9263, 0]
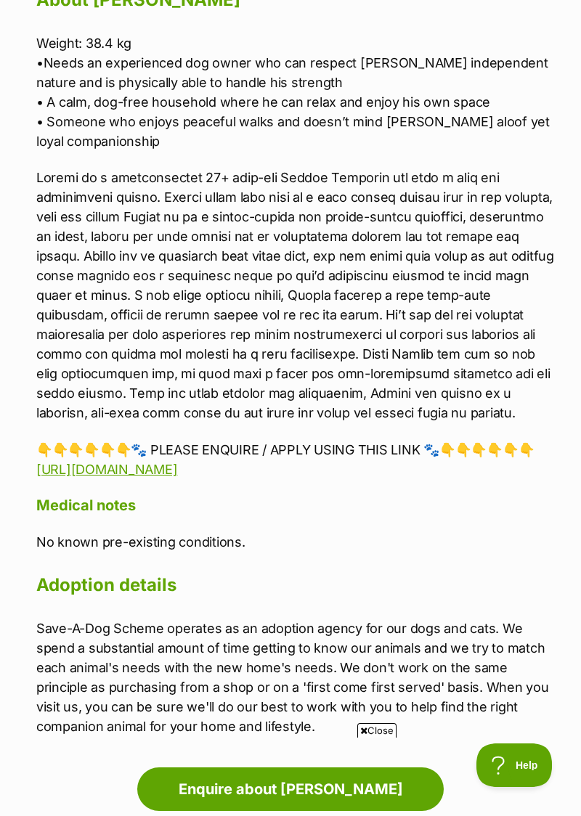
scroll to position [1379, 0]
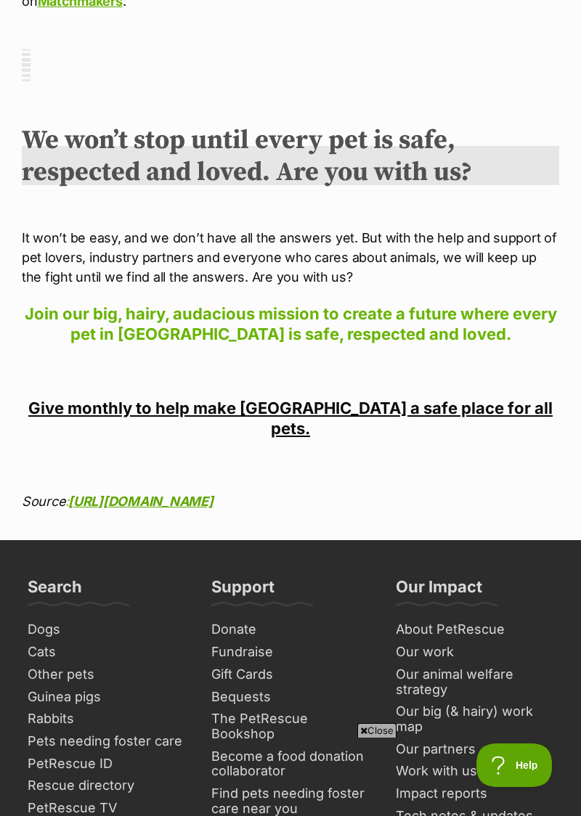
scroll to position [3900, 0]
